Goal: Communication & Community: Answer question/provide support

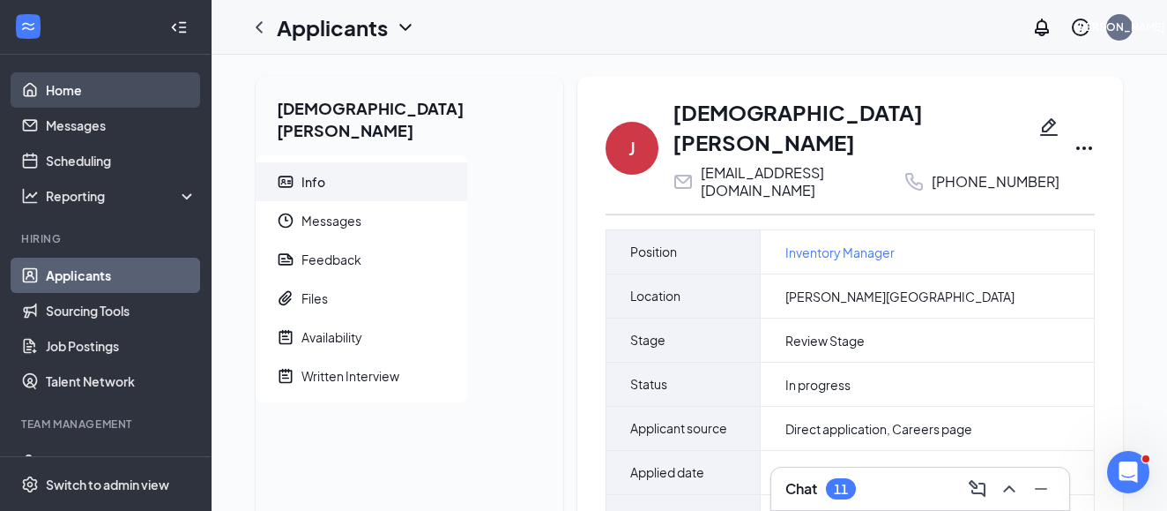
click at [113, 93] on link "Home" at bounding box center [121, 89] width 151 height 35
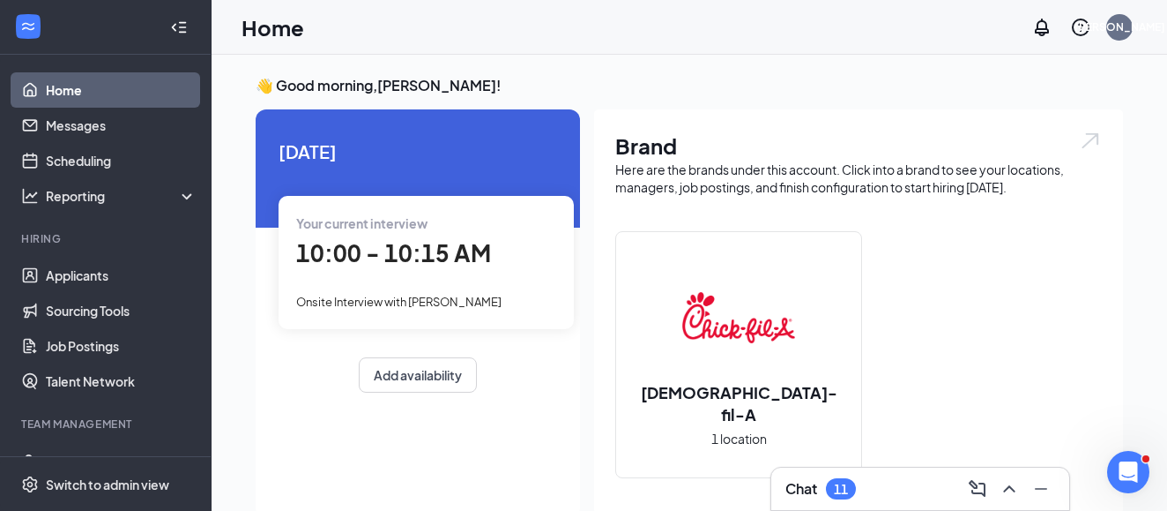
click at [406, 309] on div "Your current interview 10:00 - 10:15 AM Onsite Interview with [PERSON_NAME]" at bounding box center [426, 262] width 295 height 132
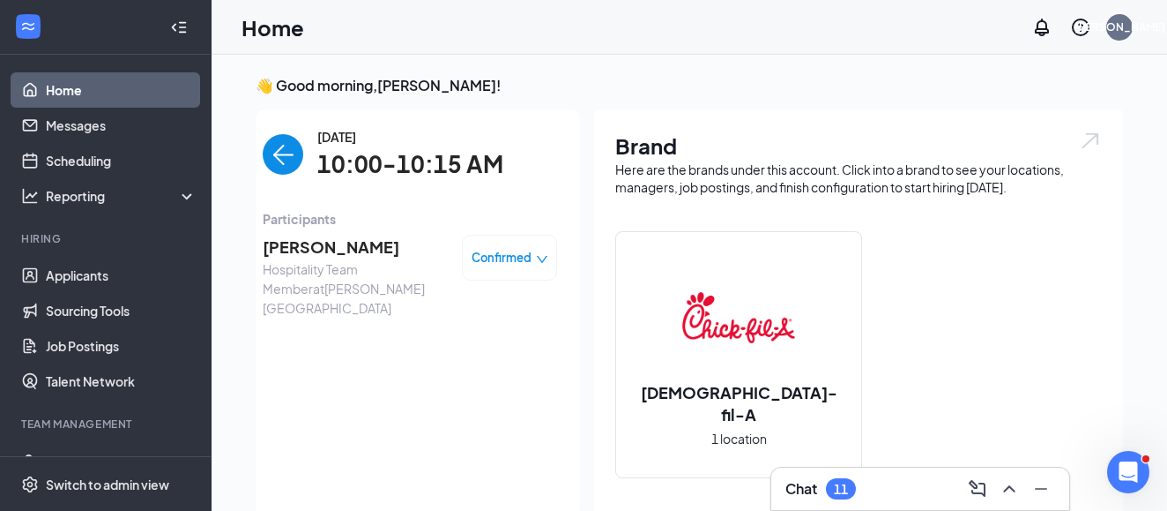
scroll to position [7, 0]
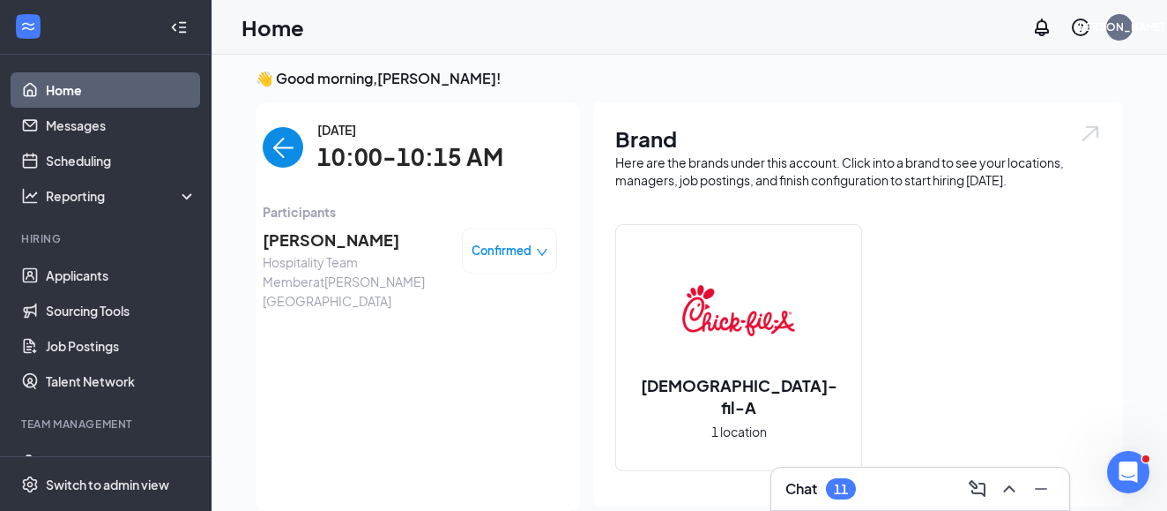
click at [368, 246] on span "[PERSON_NAME]" at bounding box center [355, 239] width 185 height 25
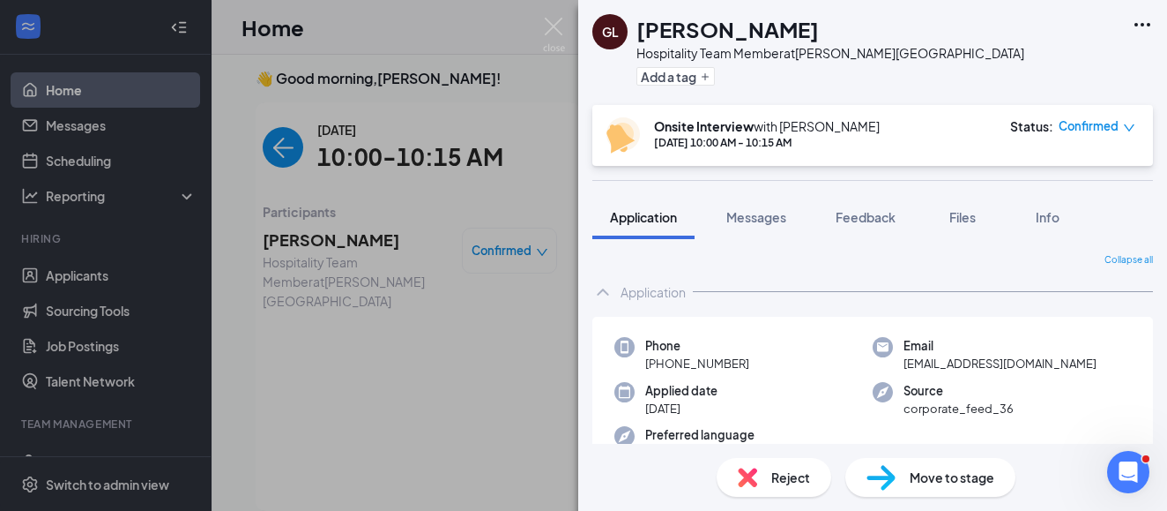
drag, startPoint x: 842, startPoint y: 31, endPoint x: 638, endPoint y: 32, distance: 204.6
click at [638, 32] on div "[PERSON_NAME]" at bounding box center [831, 29] width 388 height 30
copy h1 "[PERSON_NAME]"
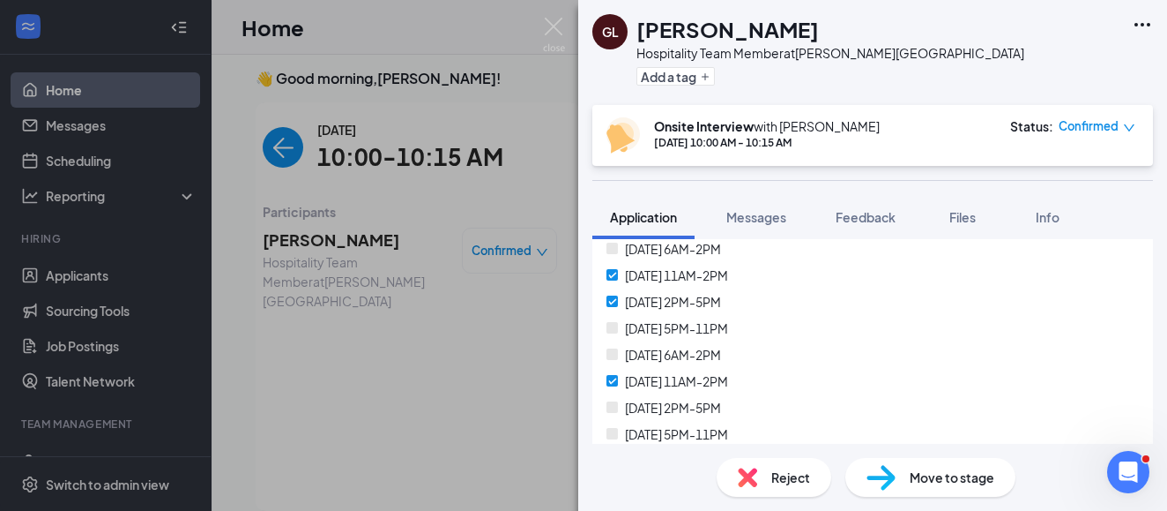
scroll to position [2787, 0]
click at [544, 24] on img at bounding box center [554, 35] width 22 height 34
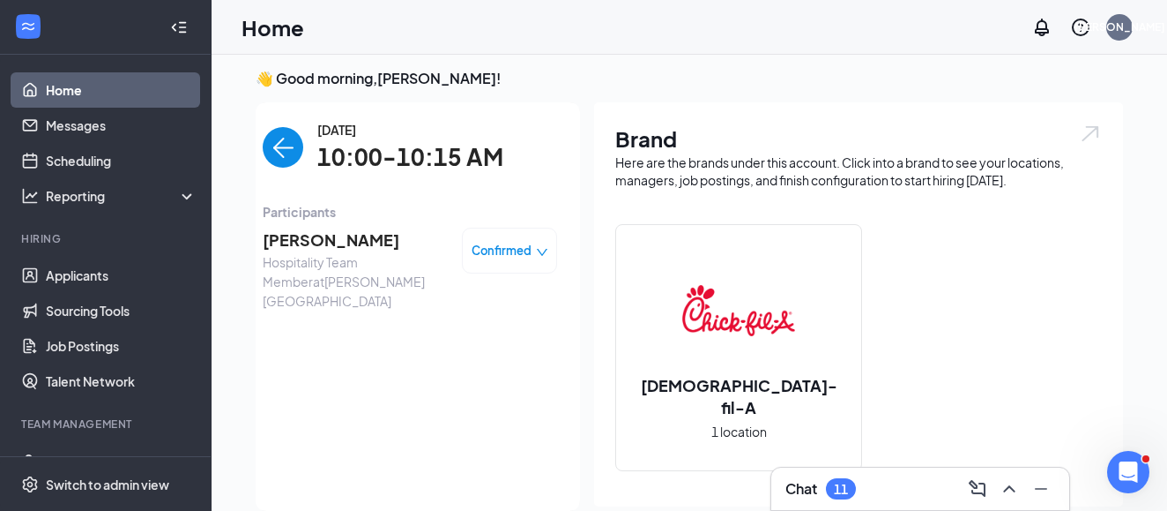
click at [291, 148] on img "back-button" at bounding box center [283, 147] width 41 height 41
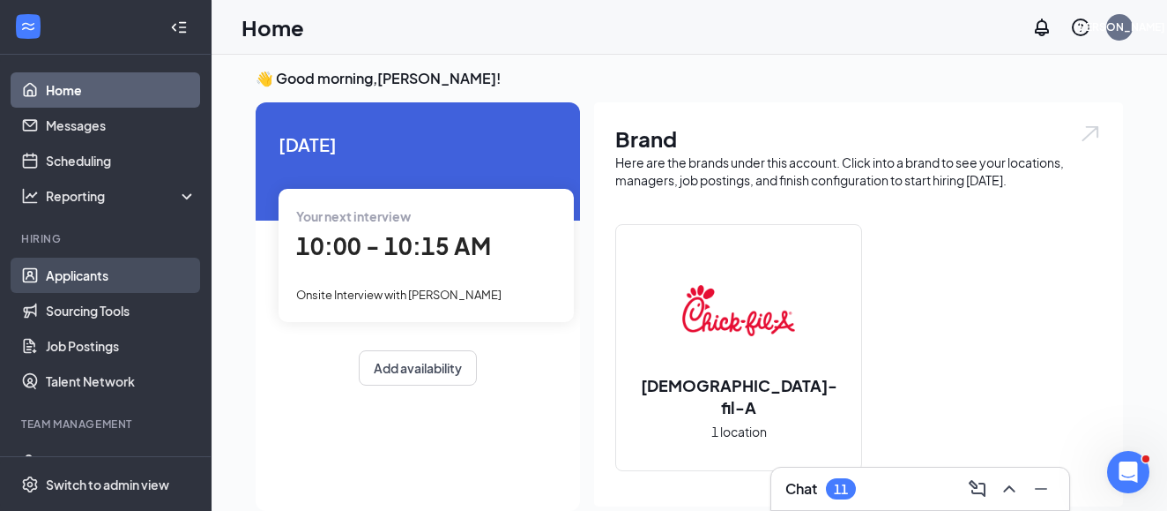
click at [63, 278] on link "Applicants" at bounding box center [121, 274] width 151 height 35
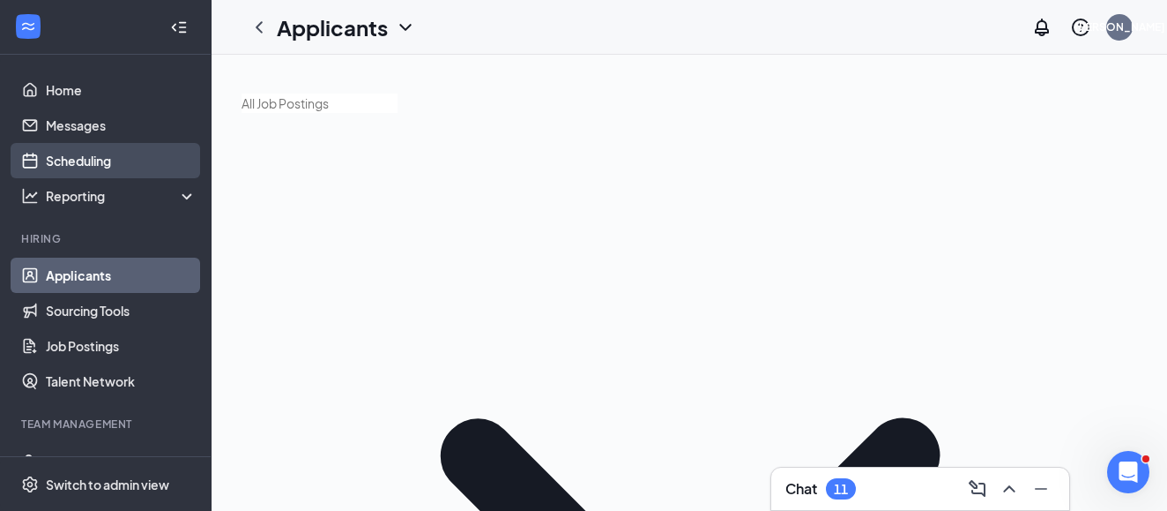
click at [87, 169] on link "Scheduling" at bounding box center [121, 160] width 151 height 35
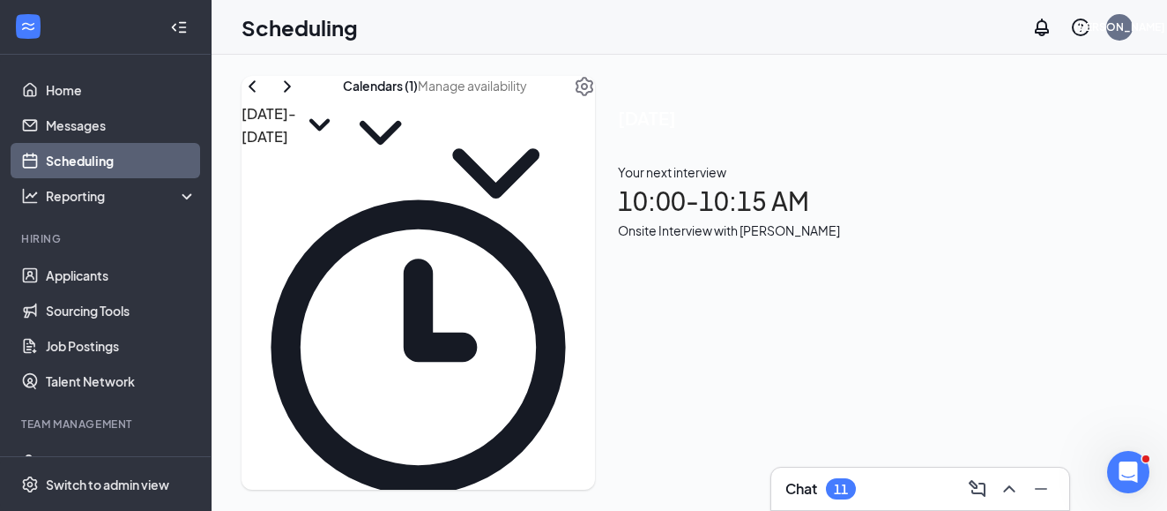
scroll to position [1756, 0]
click at [298, 97] on icon "ChevronRight" at bounding box center [287, 86] width 21 height 21
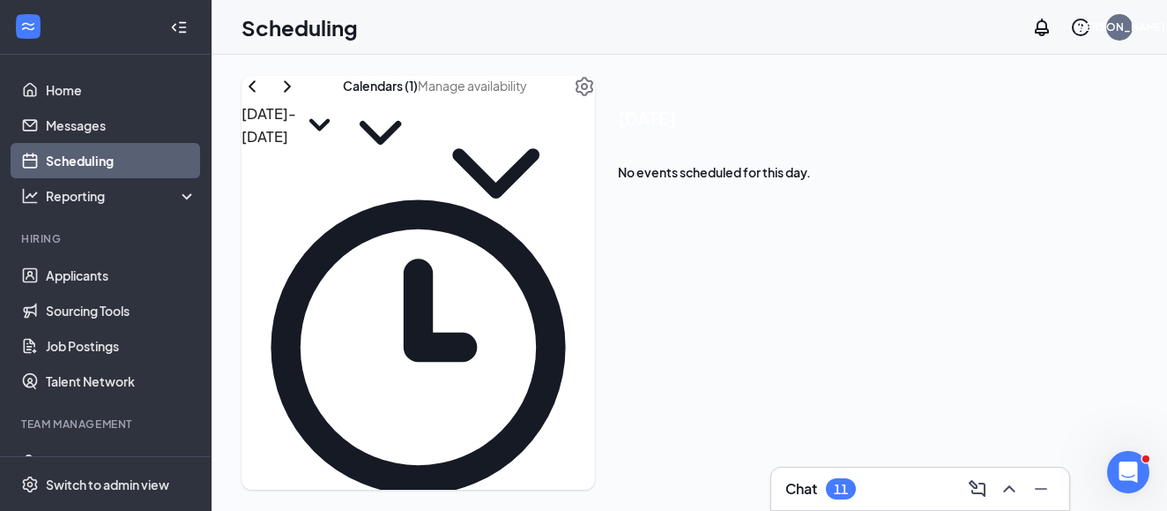
scroll to position [1725, 0]
drag, startPoint x: 409, startPoint y: 334, endPoint x: 427, endPoint y: 421, distance: 89.1
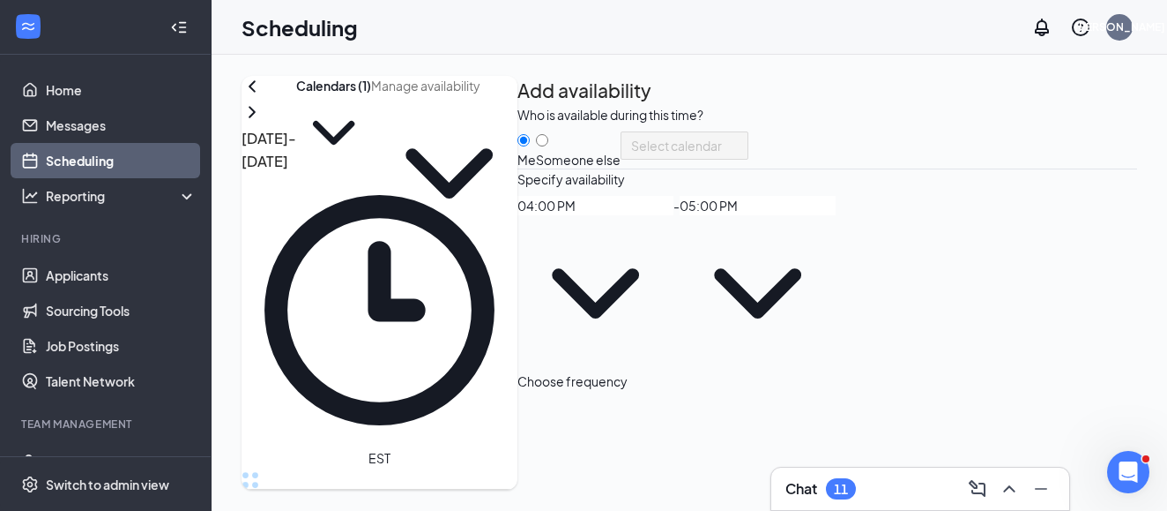
scroll to position [1788, 0]
drag, startPoint x: 614, startPoint y: 355, endPoint x: 628, endPoint y: 421, distance: 66.8
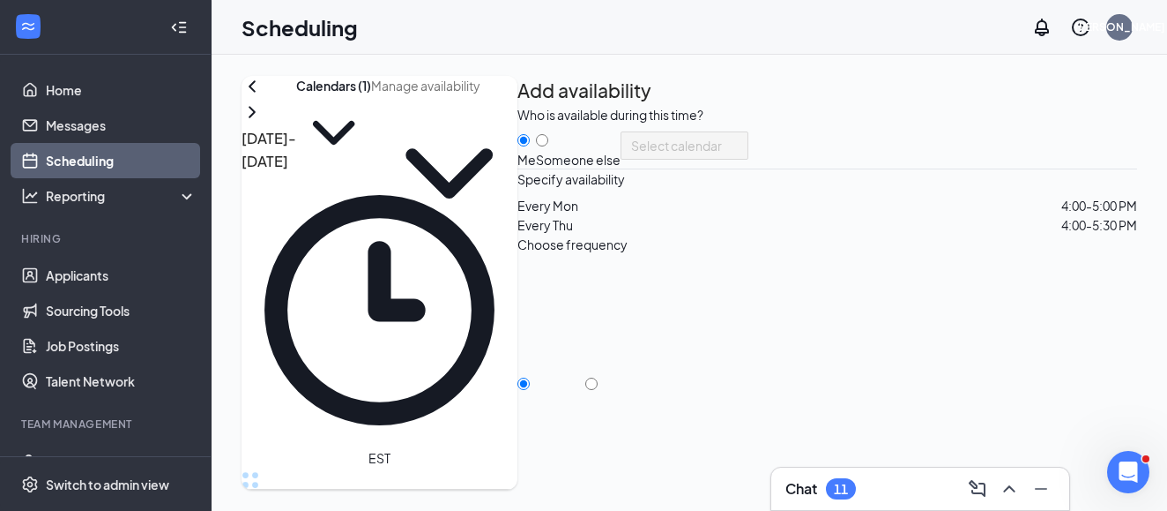
scroll to position [1049, 0]
click at [691, 281] on td at bounding box center [529, 281] width 485 height 20
drag, startPoint x: 686, startPoint y: 280, endPoint x: 681, endPoint y: 371, distance: 91.9
drag, startPoint x: 477, startPoint y: 290, endPoint x: 476, endPoint y: 369, distance: 79.4
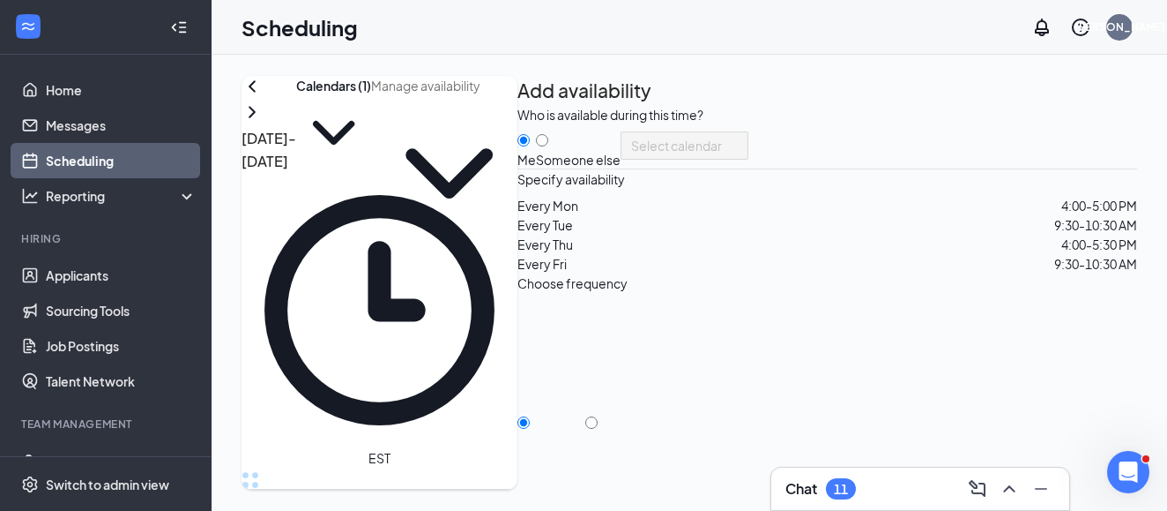
scroll to position [1041, 0]
drag, startPoint x: 485, startPoint y: 341, endPoint x: 478, endPoint y: 416, distance: 75.3
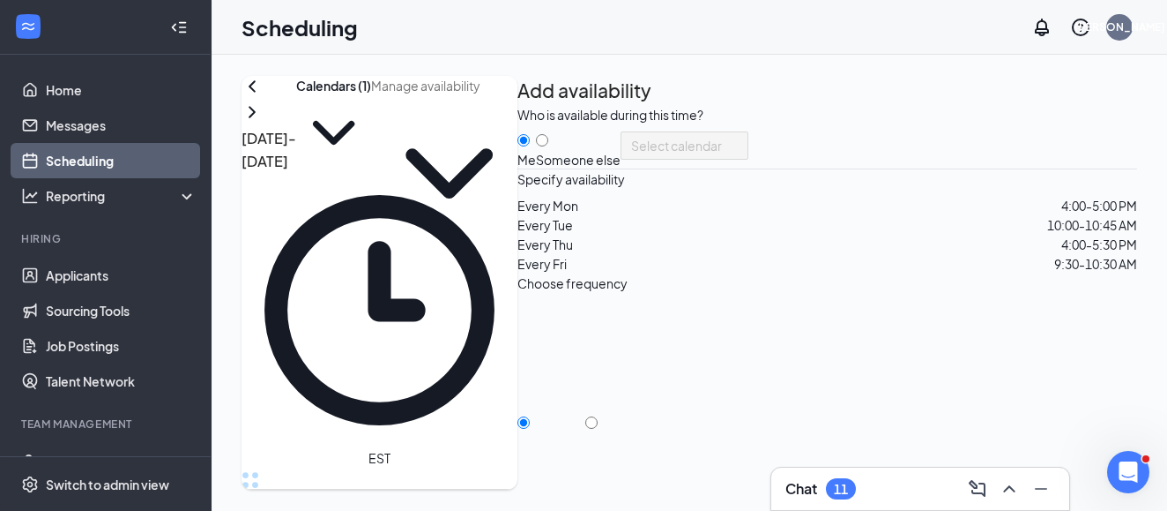
click at [598, 416] on input "Once" at bounding box center [591, 422] width 12 height 12
radio input "true"
radio input "false"
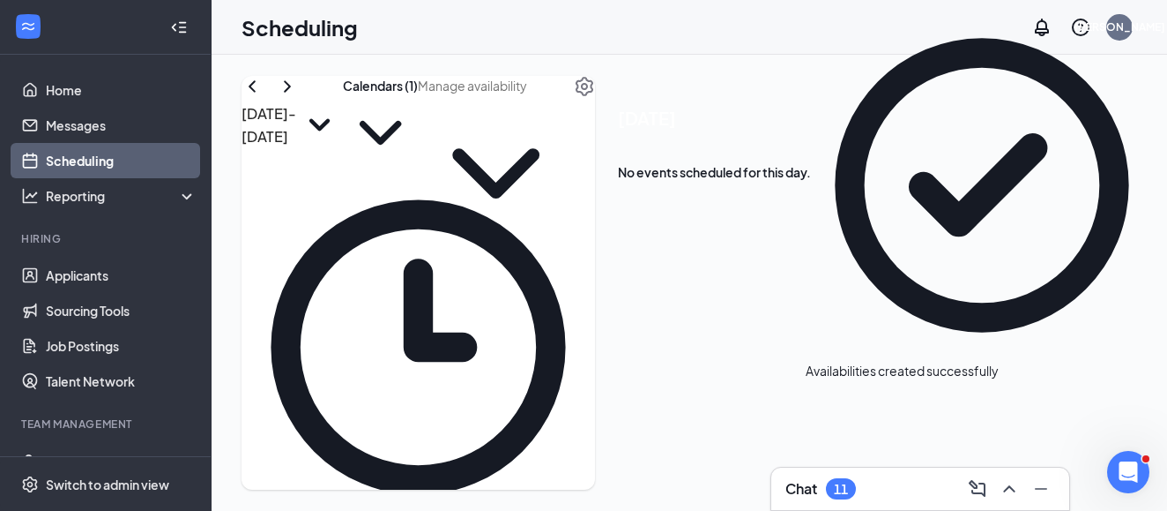
scroll to position [1763, 0]
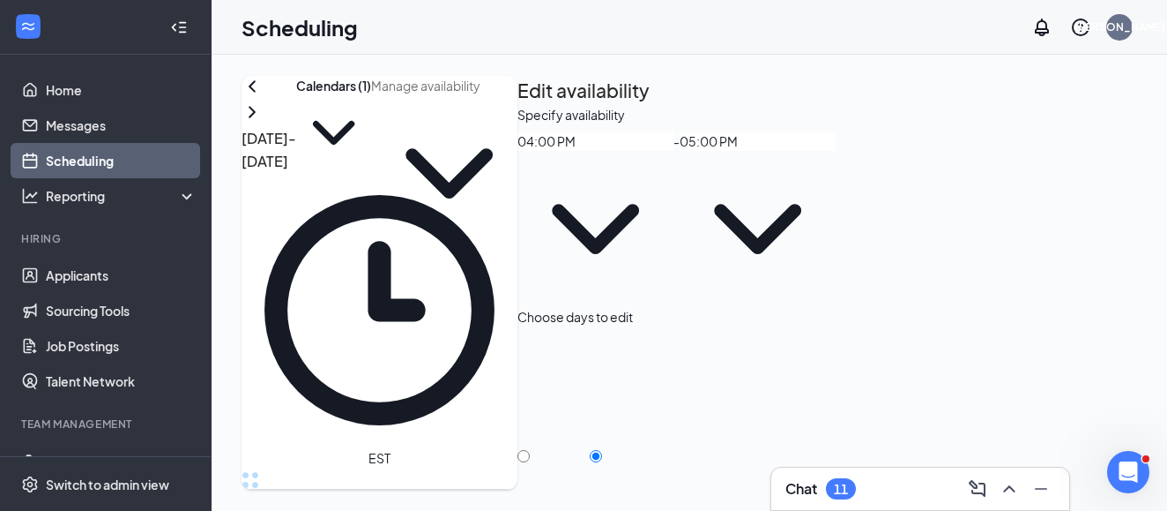
click at [674, 151] on input "04:00 PM" at bounding box center [596, 140] width 156 height 19
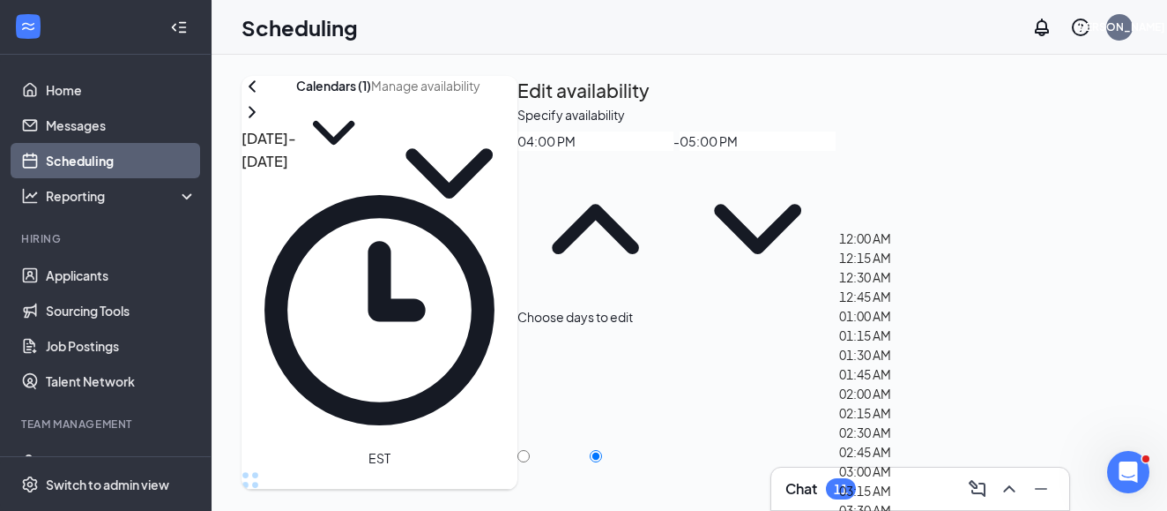
scroll to position [2430, 0]
type input "03:00 PM"
type input "04:00 PM"
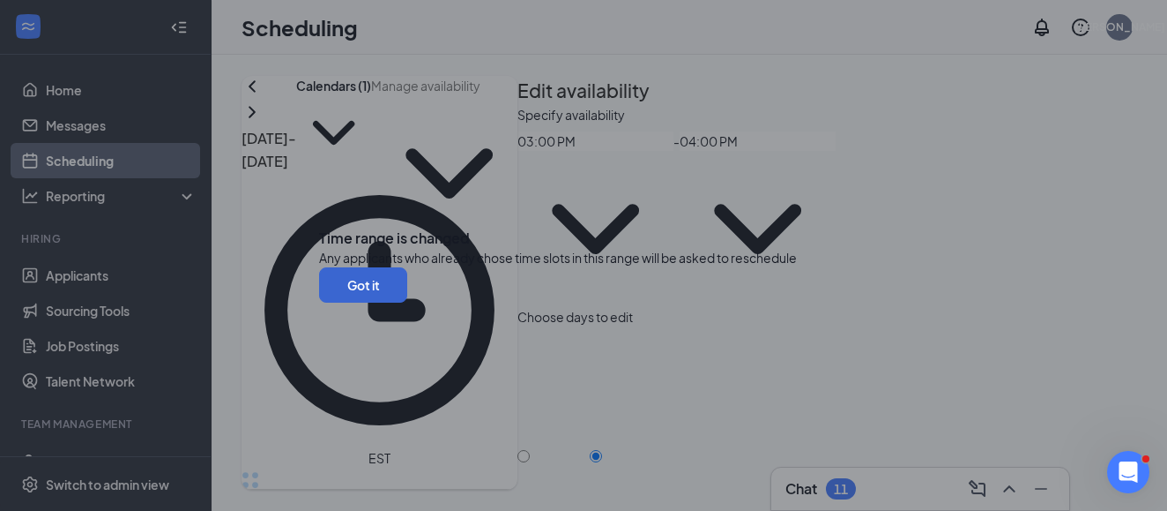
click at [407, 302] on button "Got it" at bounding box center [363, 284] width 88 height 35
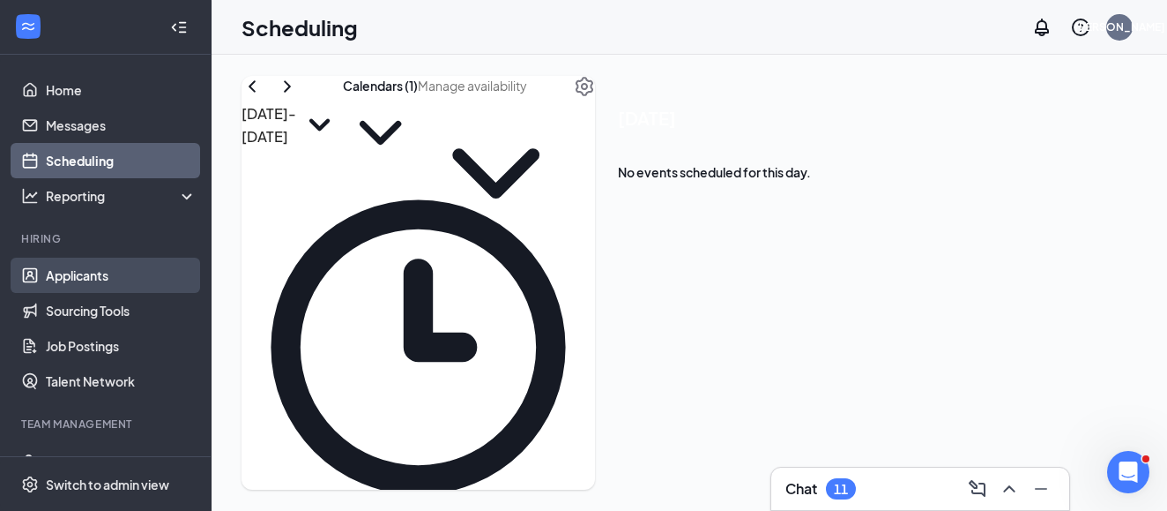
click at [138, 272] on link "Applicants" at bounding box center [121, 274] width 151 height 35
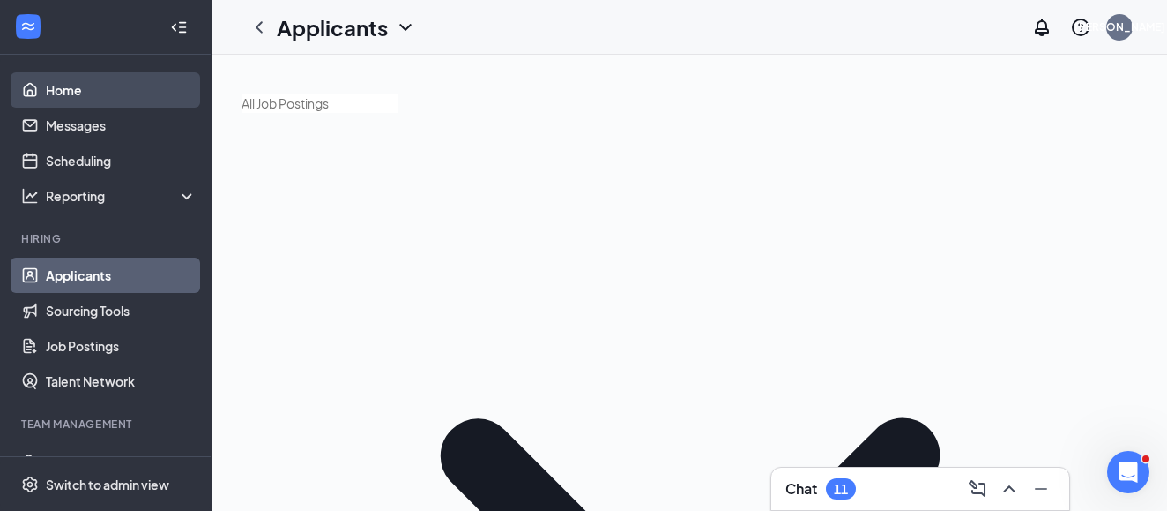
click at [105, 103] on link "Home" at bounding box center [121, 89] width 151 height 35
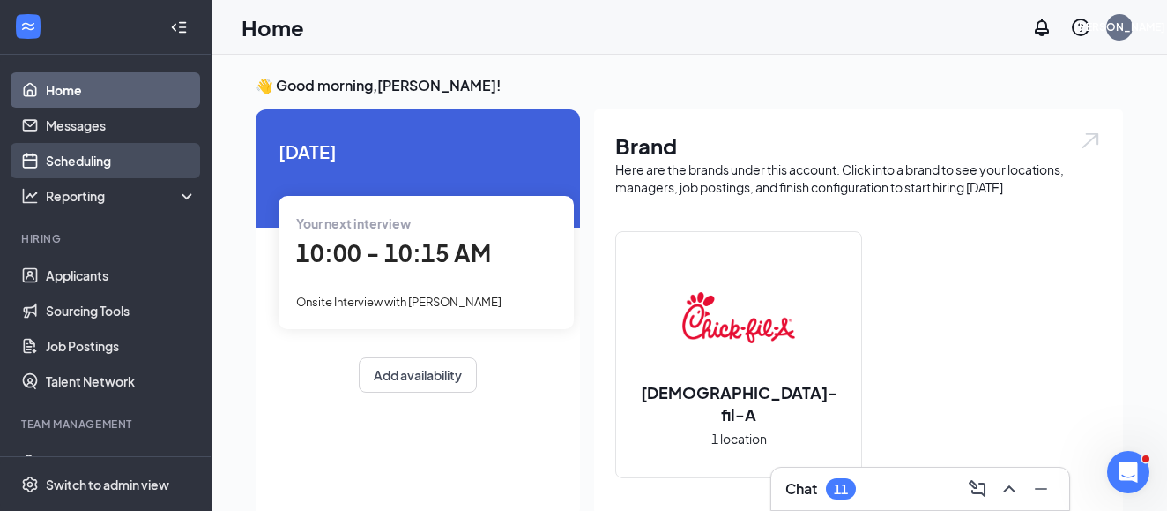
click at [125, 157] on link "Scheduling" at bounding box center [121, 160] width 151 height 35
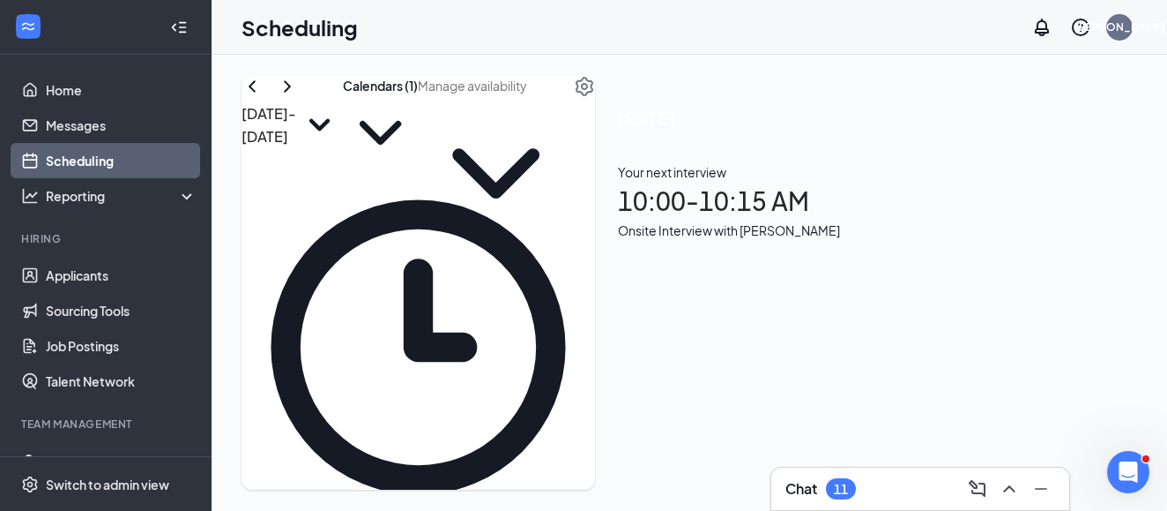
scroll to position [1681, 0]
click at [298, 97] on icon "ChevronRight" at bounding box center [287, 86] width 21 height 21
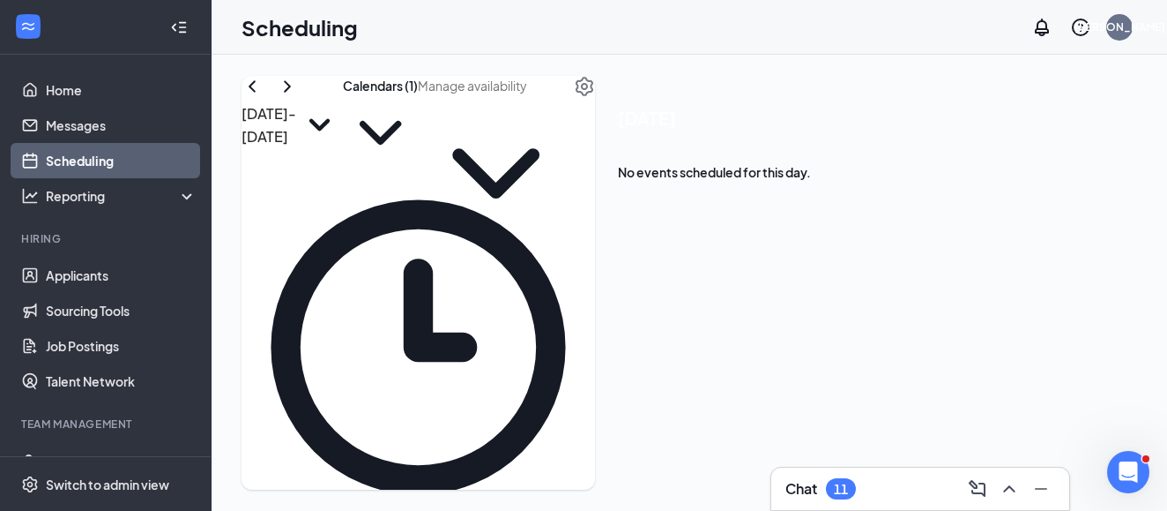
scroll to position [1042, 0]
click at [263, 97] on icon "ChevronLeft" at bounding box center [252, 86] width 21 height 21
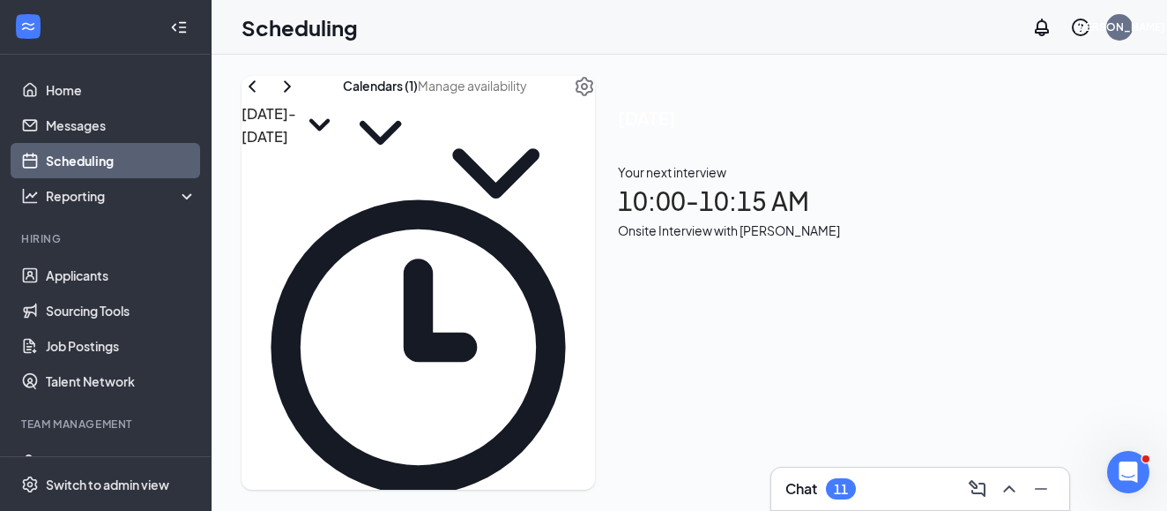
scroll to position [1627, 0]
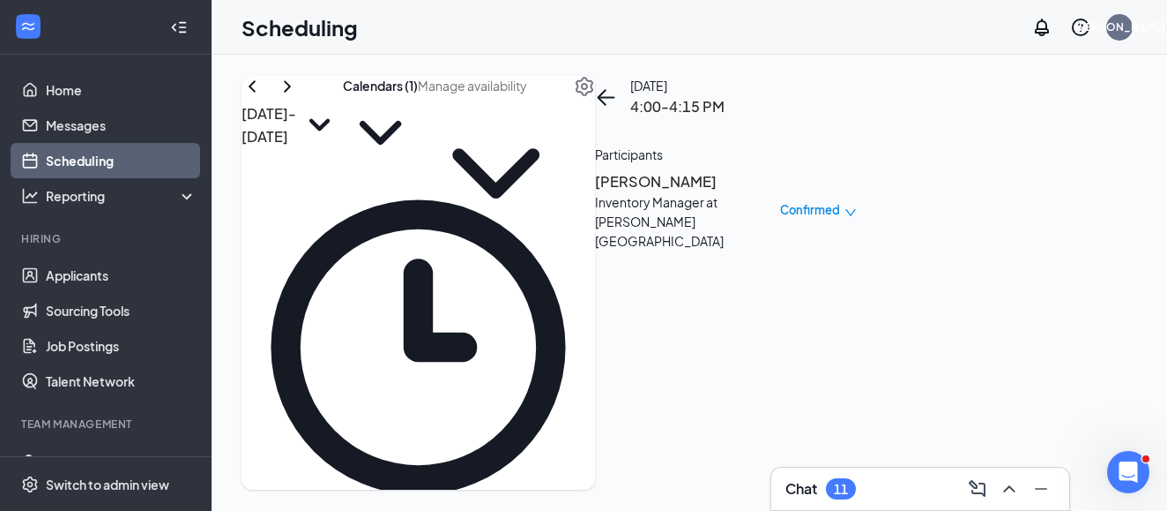
scroll to position [1743, 0]
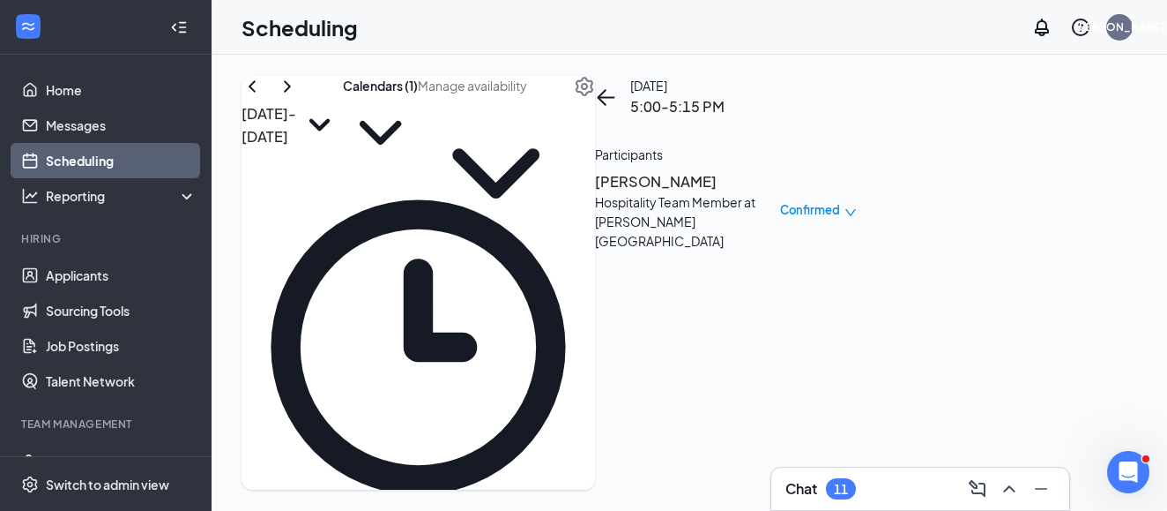
click at [298, 97] on icon "ChevronRight" at bounding box center [287, 86] width 21 height 21
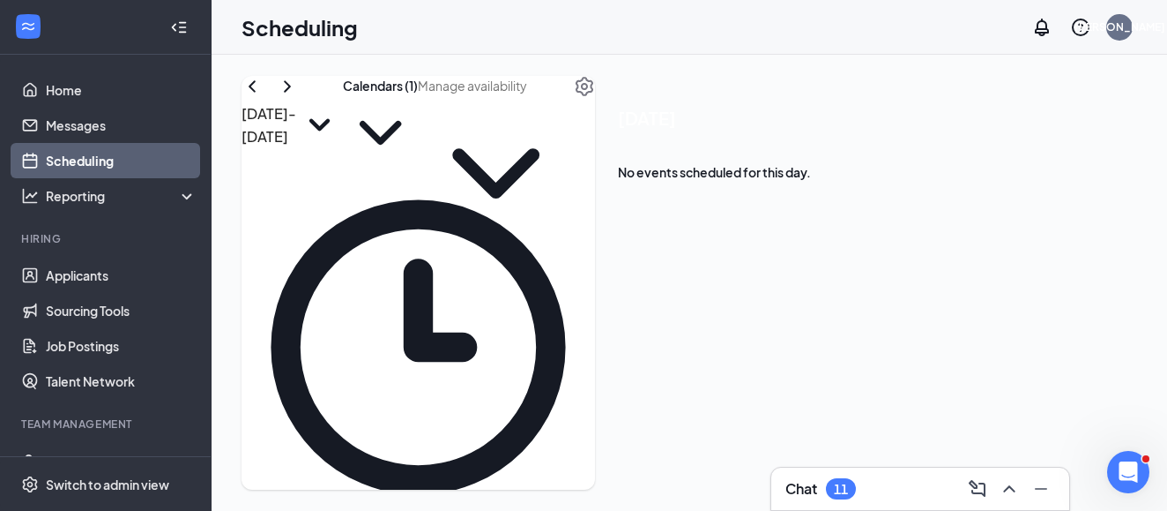
scroll to position [1473, 0]
click at [75, 272] on link "Applicants" at bounding box center [121, 274] width 151 height 35
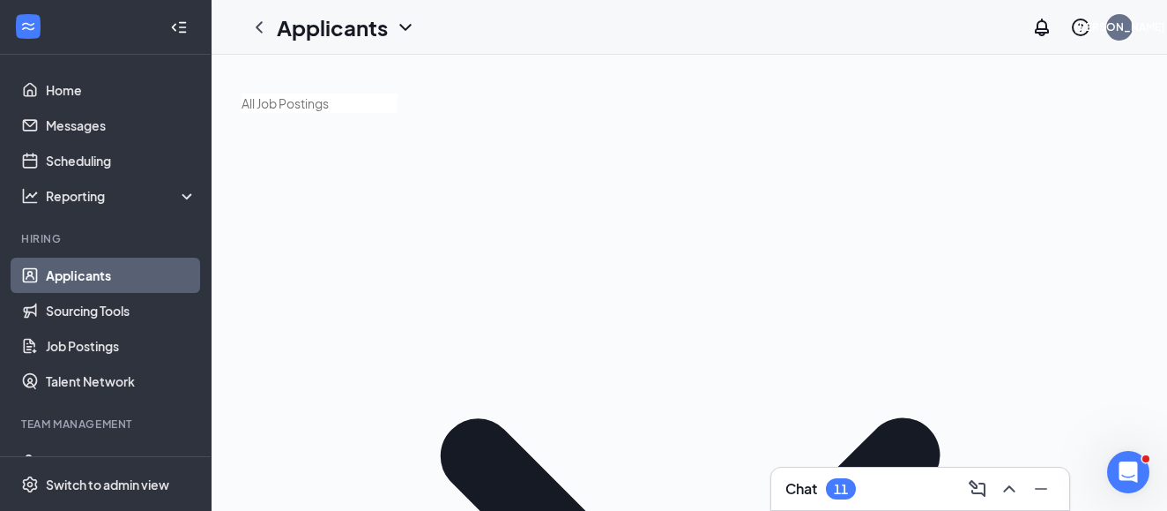
type input "a"
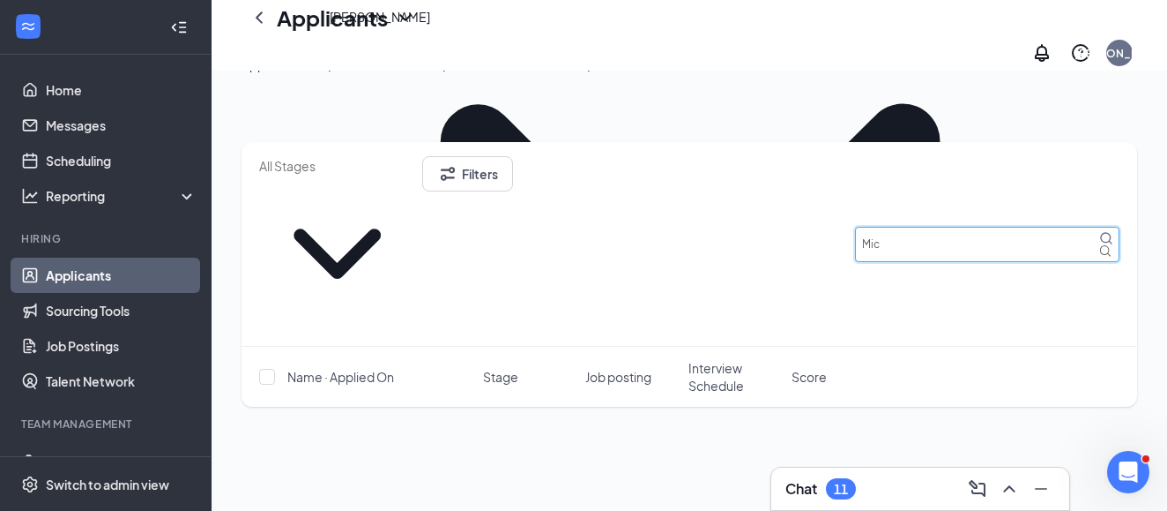
scroll to position [328, 0]
type input "Mic"
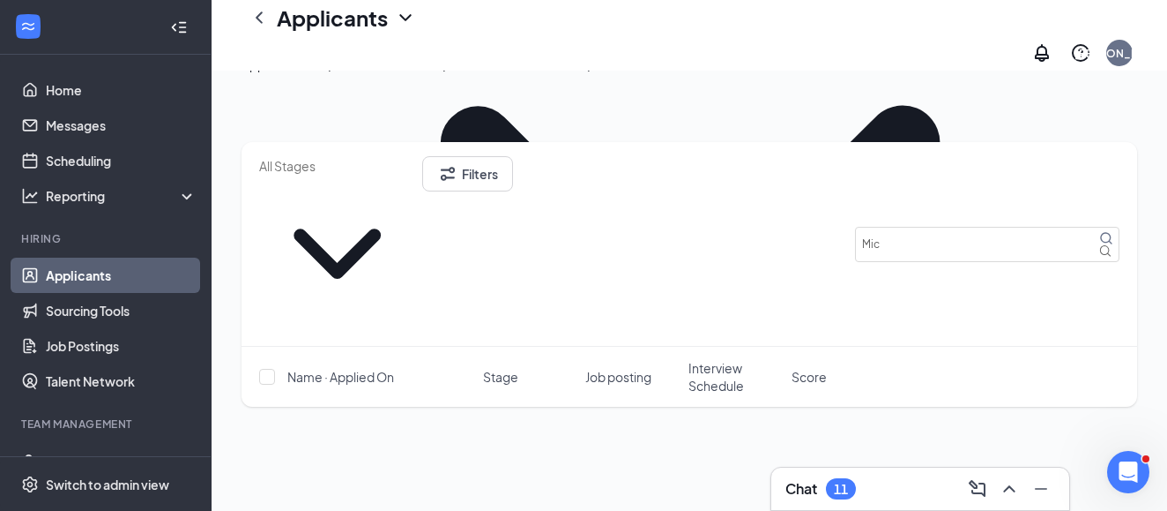
click at [353, 74] on div "Applications · 9 / 113" at bounding box center [297, 64] width 111 height 19
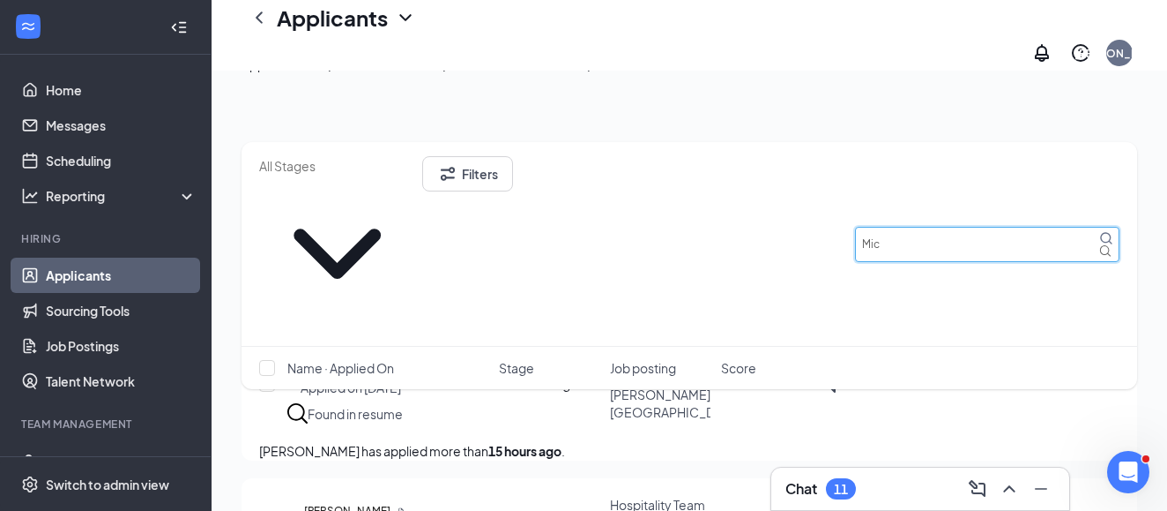
scroll to position [909, 0]
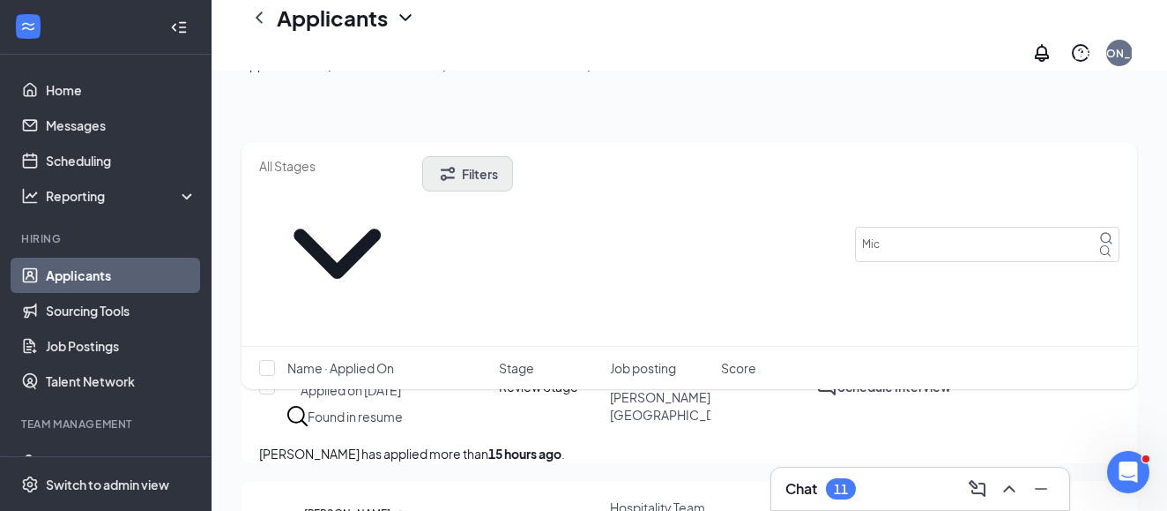
click at [513, 168] on button "Filters" at bounding box center [467, 173] width 91 height 35
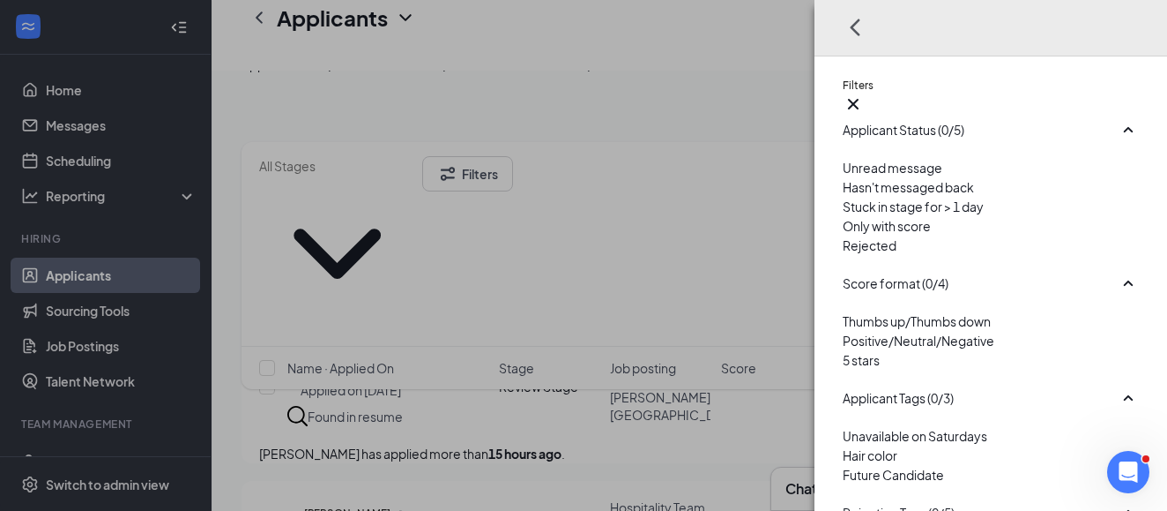
scroll to position [375, 0]
click at [543, 168] on div "Filters Applicant Status (0/5) Unread message Hasn't messaged back Stuck in sta…" at bounding box center [583, 255] width 1167 height 511
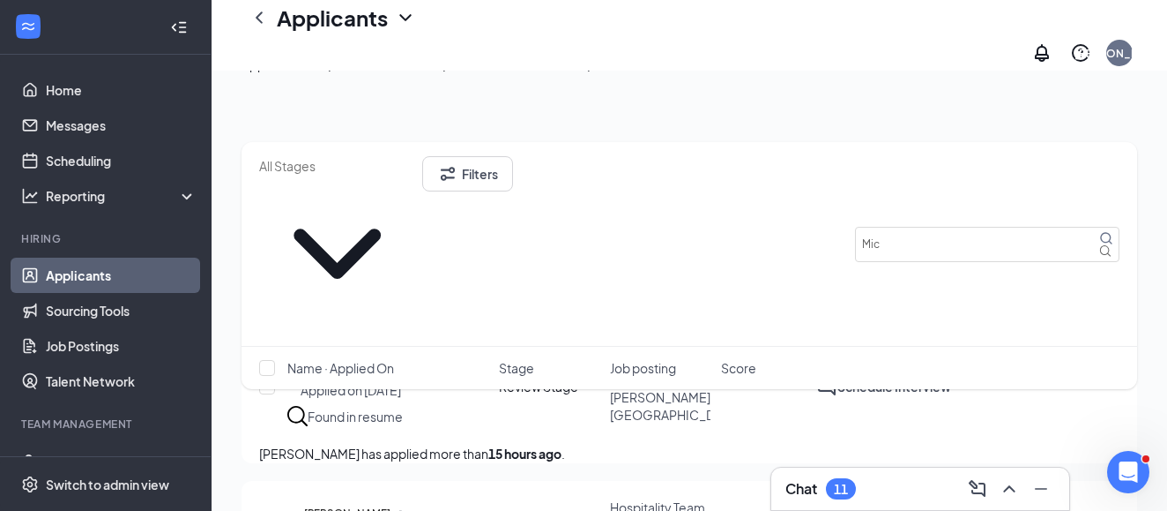
click at [466, 74] on div "Interviews · 3 / 24" at bounding box center [416, 64] width 99 height 19
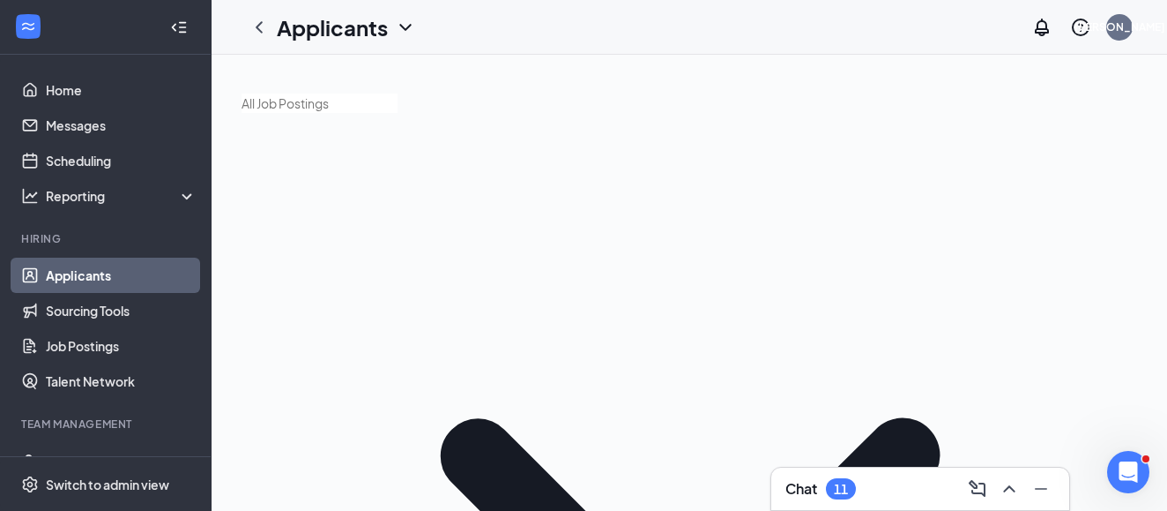
type input "Mit"
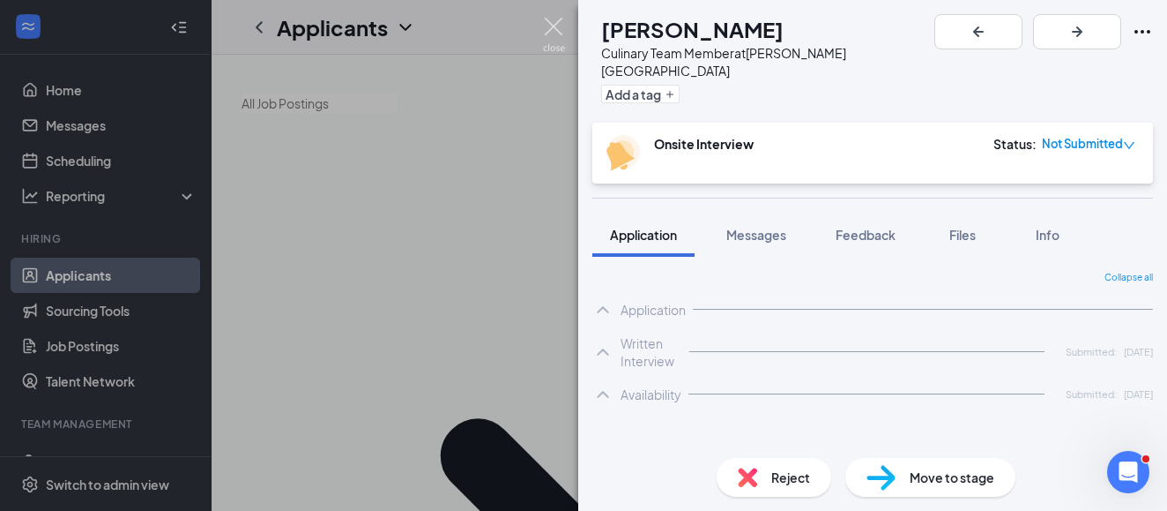
click at [556, 34] on img at bounding box center [554, 35] width 22 height 34
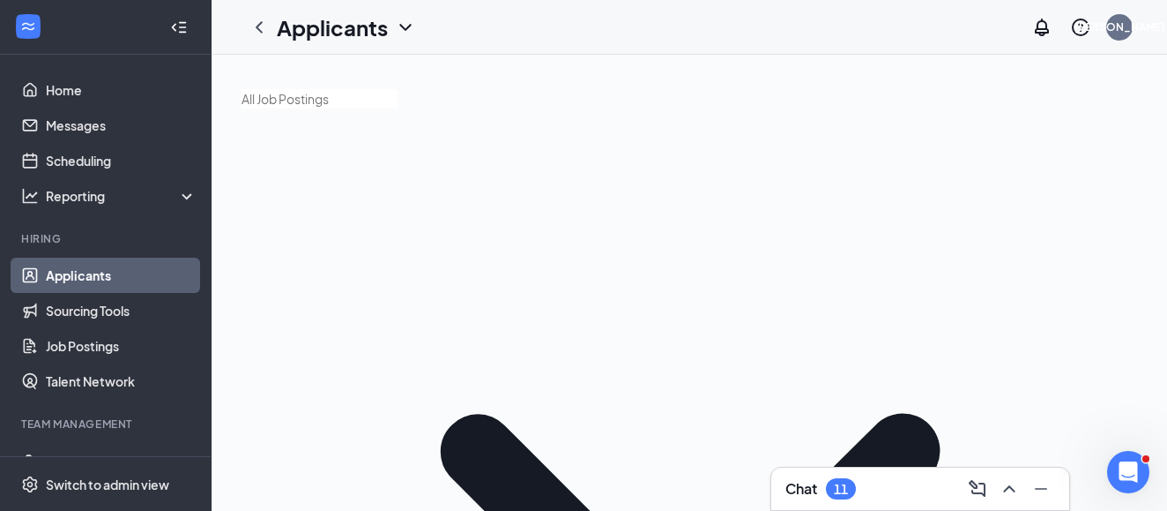
scroll to position [3, 0]
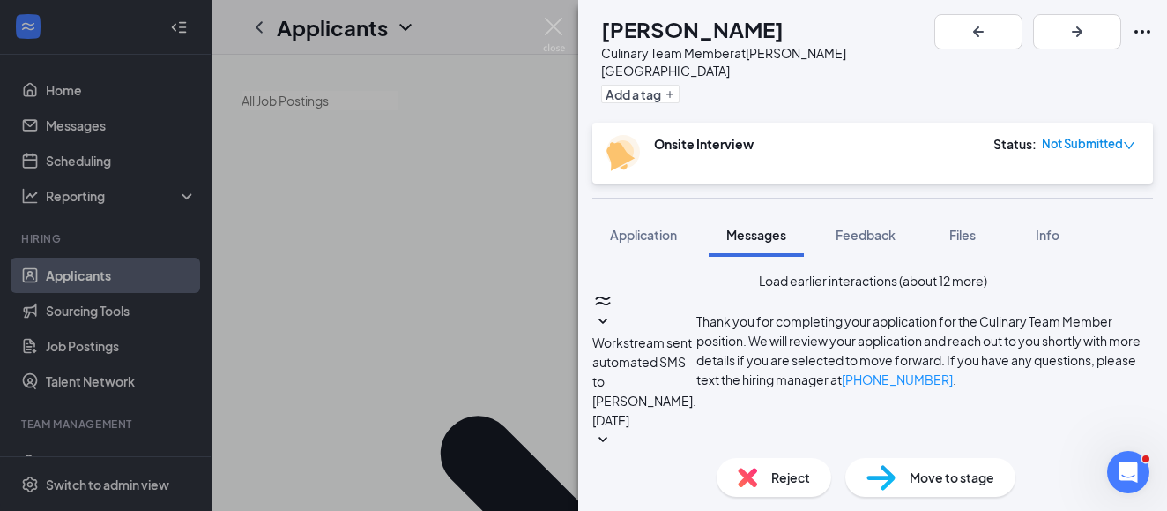
type textarea "Hello [PERSON_NAME]! This is [PERSON_NAME] with [DEMOGRAPHIC_DATA]-fil-A [PERSO…"
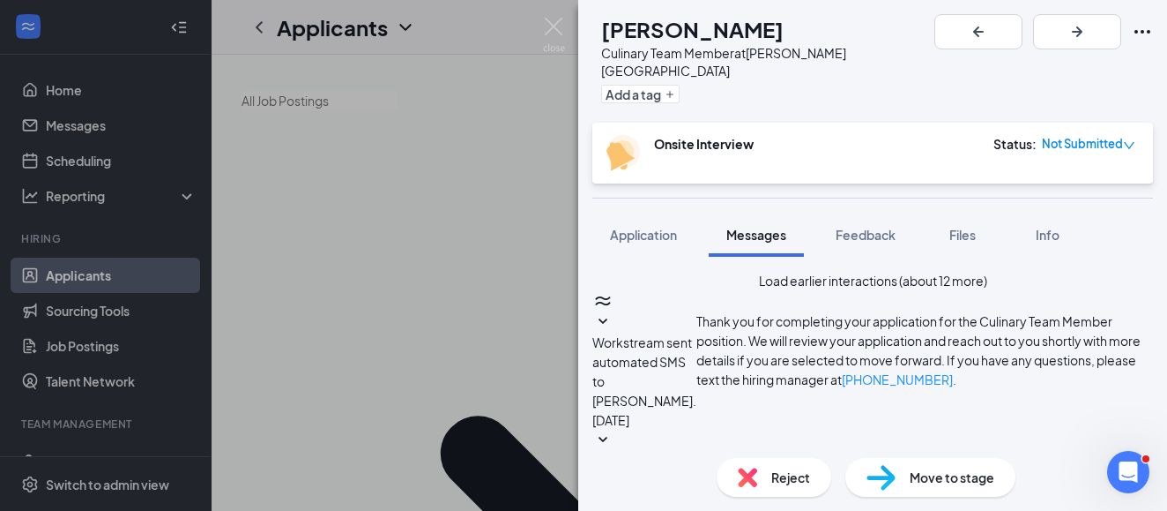
checkbox input "true"
type textarea "Hello [PERSON_NAME]! This is [PERSON_NAME] with [DEMOGRAPHIC_DATA]-fil-A [PERSO…"
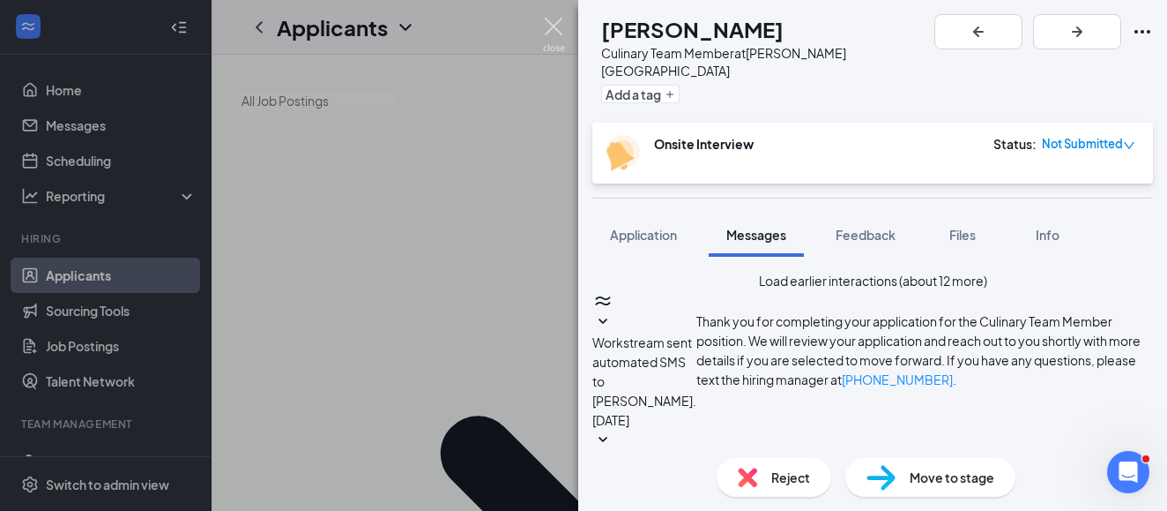
click at [555, 31] on img at bounding box center [554, 35] width 22 height 34
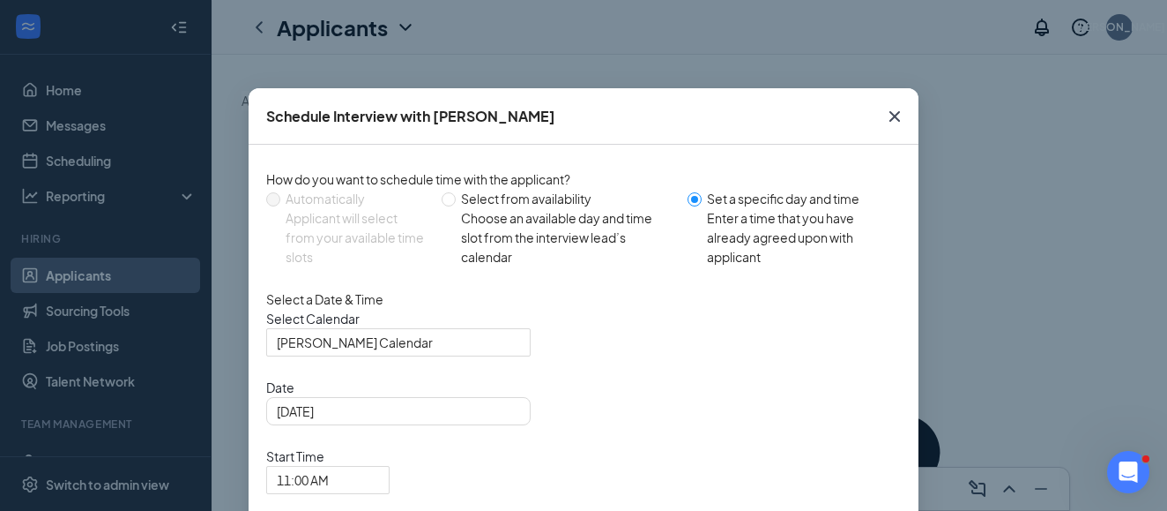
click at [899, 118] on icon "Cross" at bounding box center [894, 116] width 21 height 21
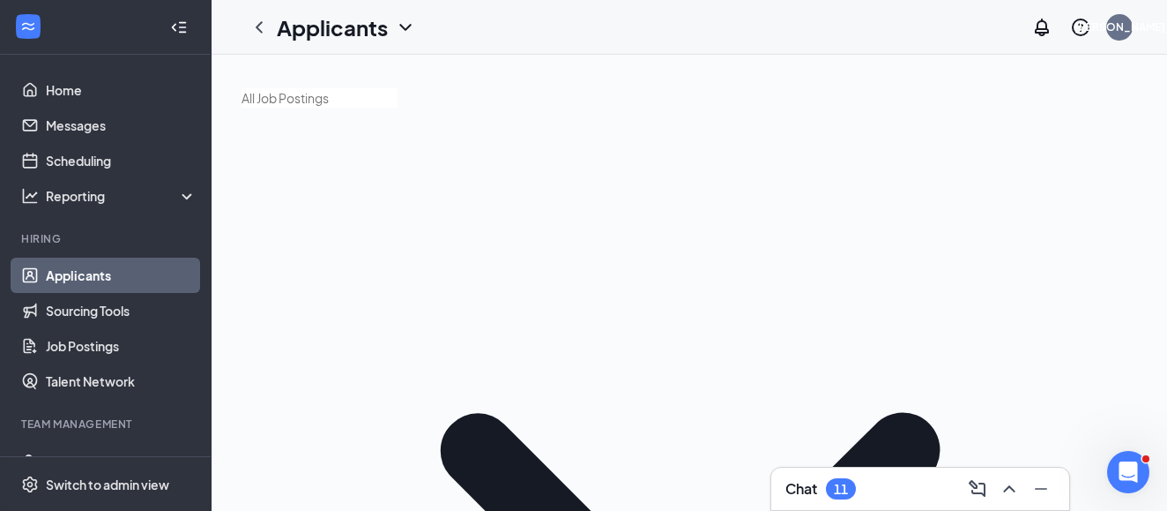
scroll to position [3, 0]
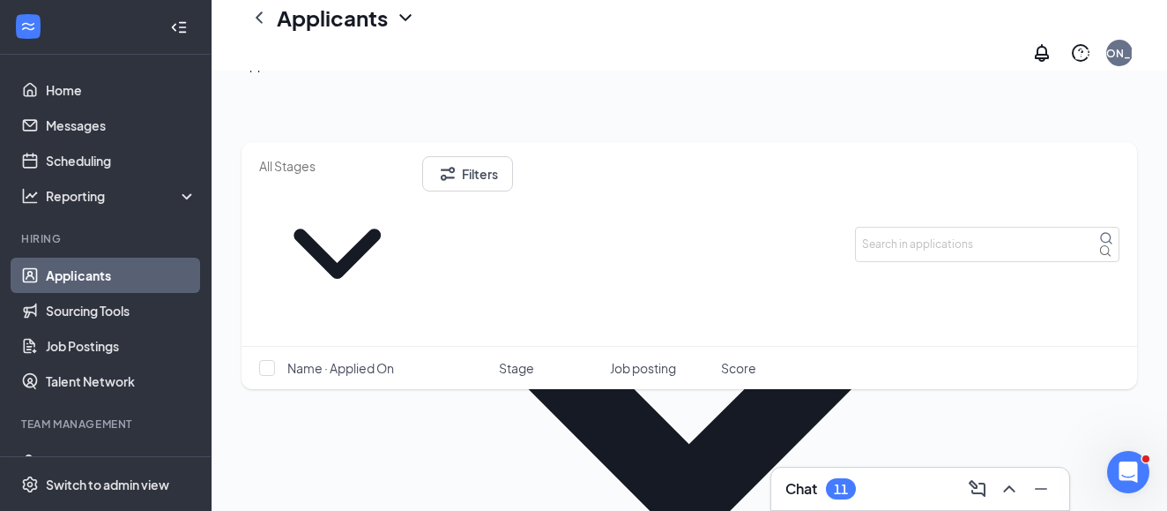
scroll to position [182, 0]
